Goal: Obtain resource: Obtain resource

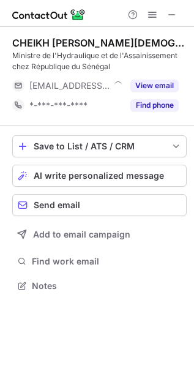
scroll to position [277, 194]
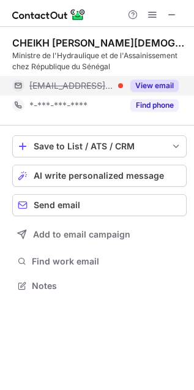
click at [160, 89] on button "View email" at bounding box center [154, 86] width 48 height 12
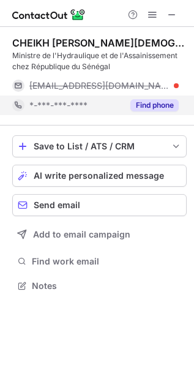
click at [157, 102] on button "Find phone" at bounding box center [154, 105] width 48 height 12
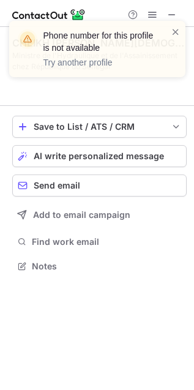
scroll to position [237, 194]
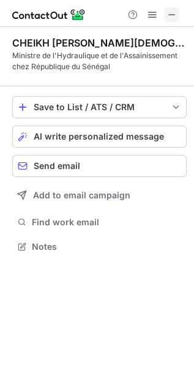
click at [176, 12] on span at bounding box center [172, 15] width 10 height 10
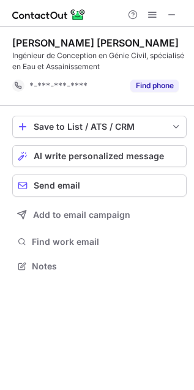
scroll to position [258, 194]
click at [171, 12] on span at bounding box center [172, 15] width 10 height 10
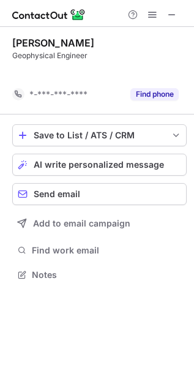
scroll to position [6, 6]
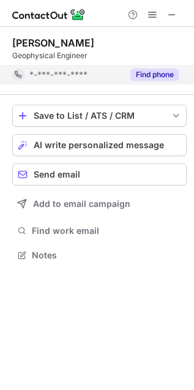
click at [158, 69] on button "Find phone" at bounding box center [154, 75] width 48 height 12
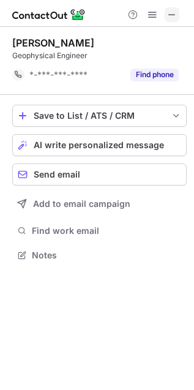
click at [168, 12] on span at bounding box center [172, 15] width 10 height 10
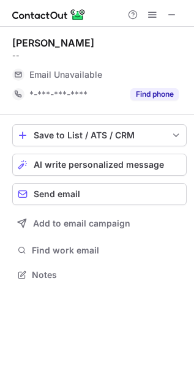
scroll to position [266, 194]
click at [173, 17] on span at bounding box center [172, 15] width 10 height 10
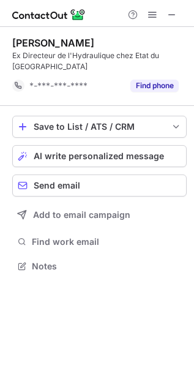
scroll to position [258, 194]
click at [171, 12] on span at bounding box center [172, 15] width 10 height 10
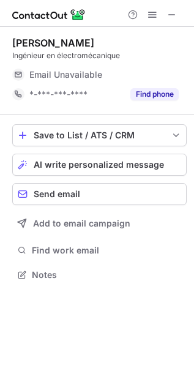
scroll to position [266, 194]
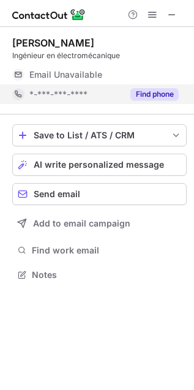
click at [160, 95] on button "Find phone" at bounding box center [154, 94] width 48 height 12
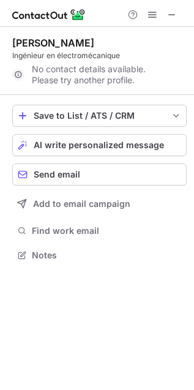
scroll to position [6, 6]
click at [173, 13] on span at bounding box center [172, 15] width 10 height 10
